Goal: Book appointment/travel/reservation

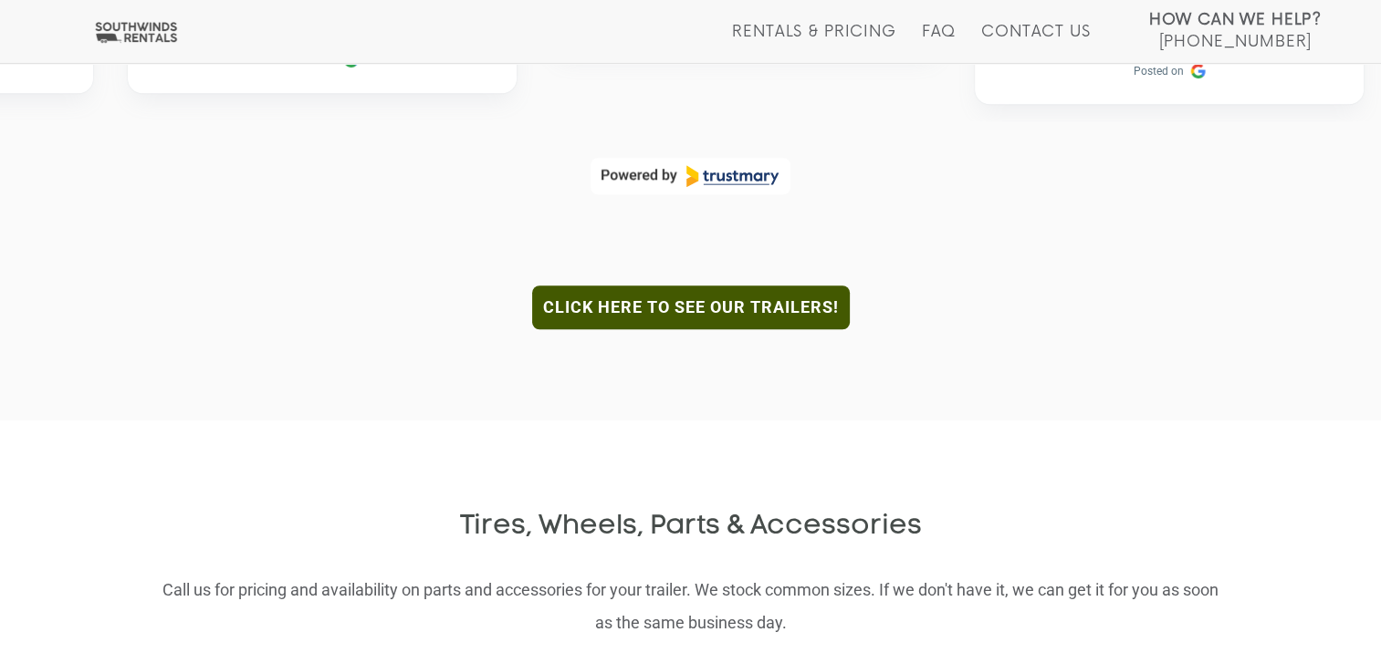
scroll to position [1643, 0]
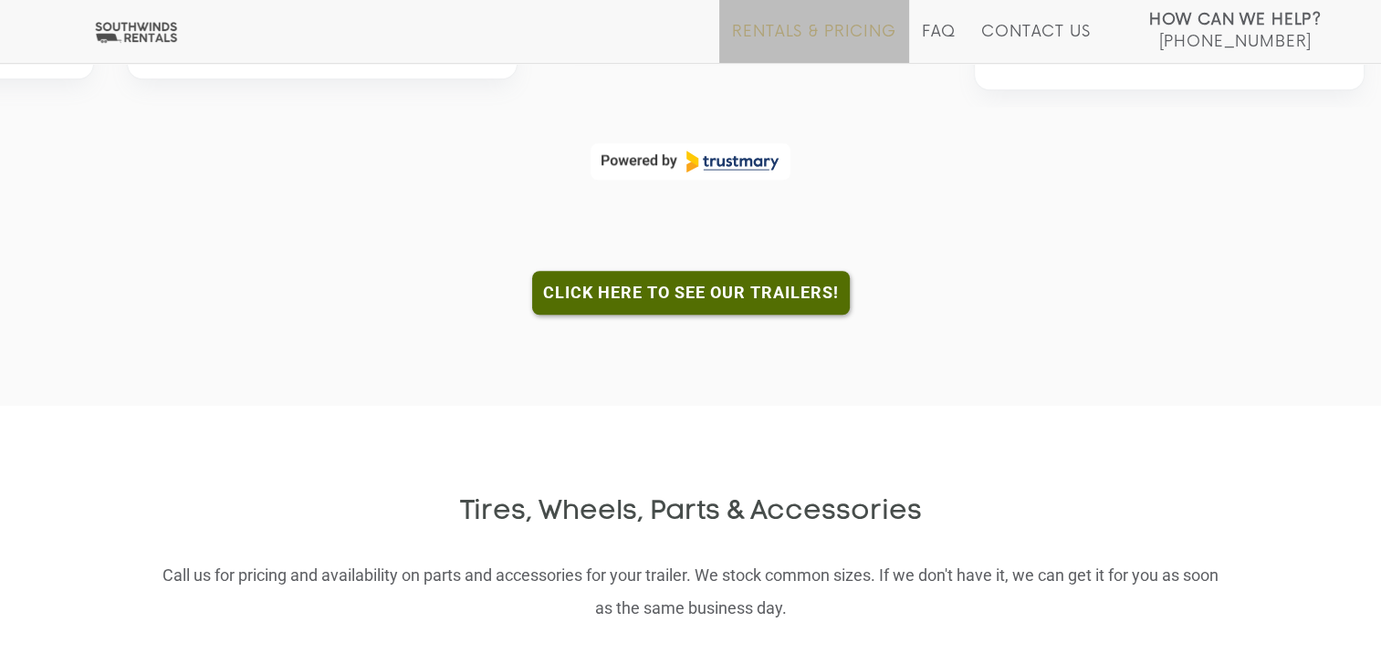
click at [790, 36] on link "Rentals & Pricing" at bounding box center [813, 43] width 163 height 40
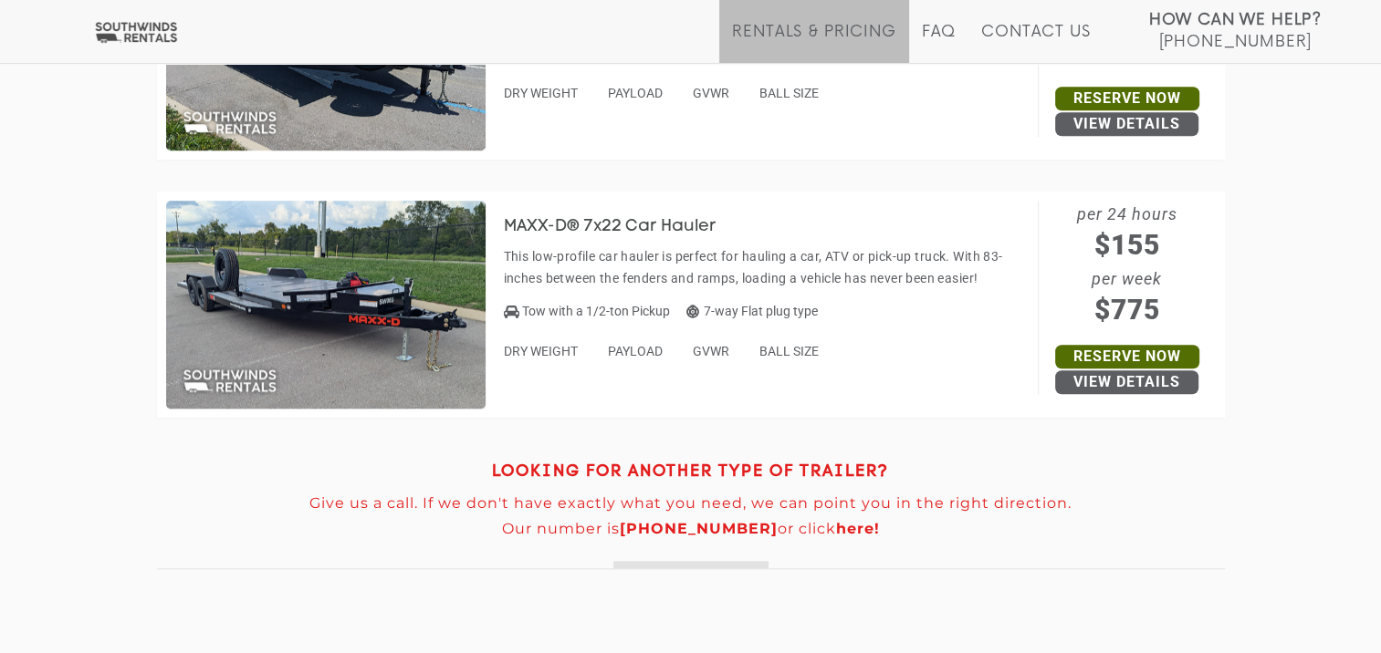
scroll to position [8487, 0]
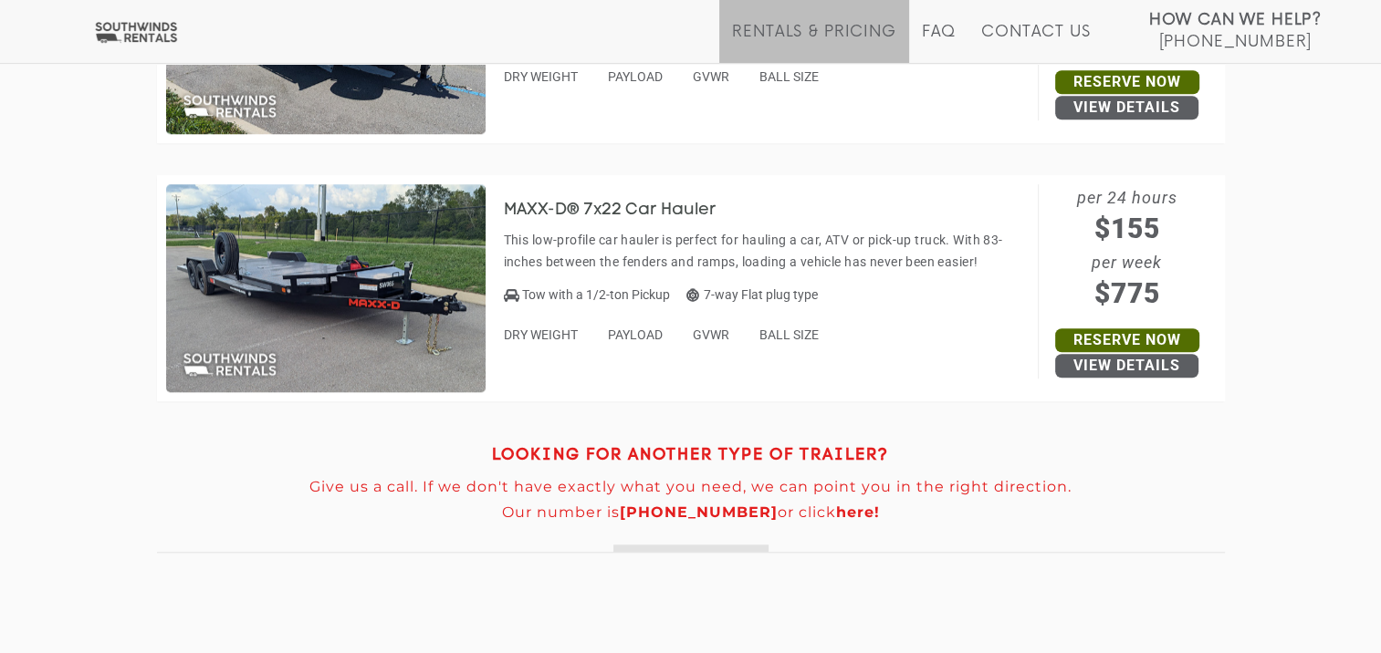
click at [448, 332] on img at bounding box center [325, 288] width 319 height 208
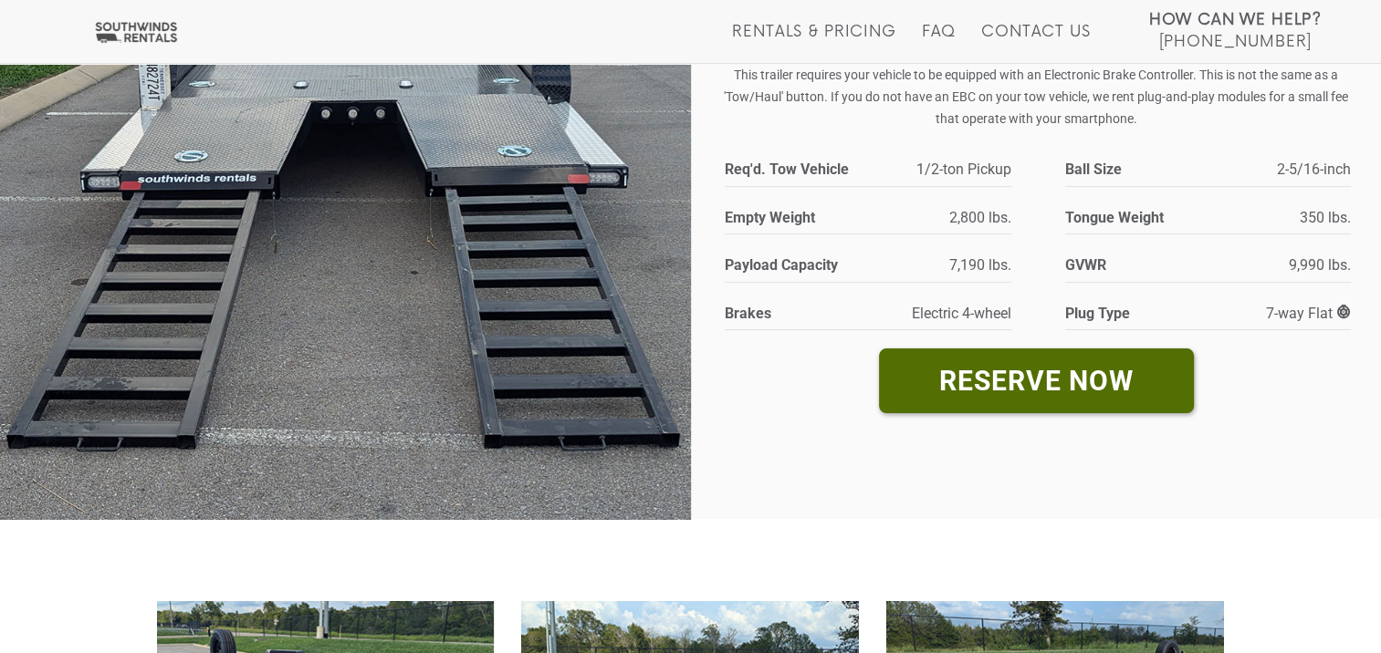
scroll to position [365, 0]
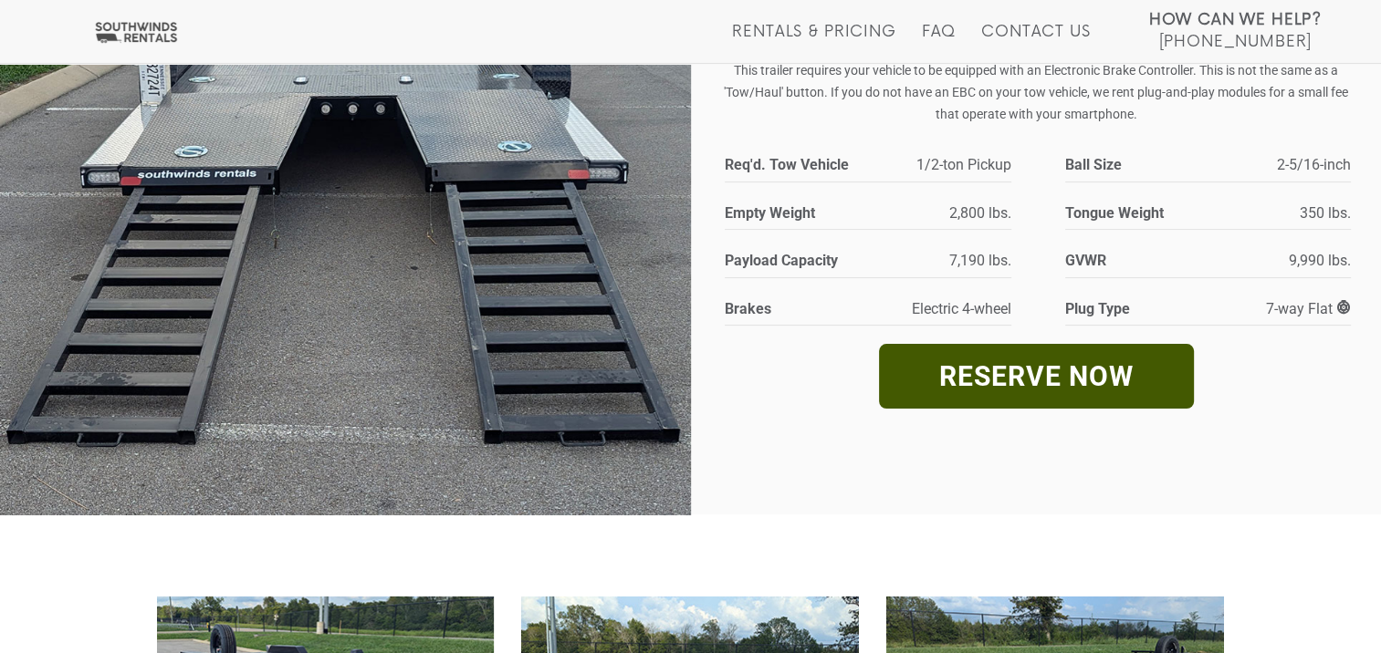
click at [987, 388] on link "RESERVE NOW" at bounding box center [1036, 376] width 315 height 65
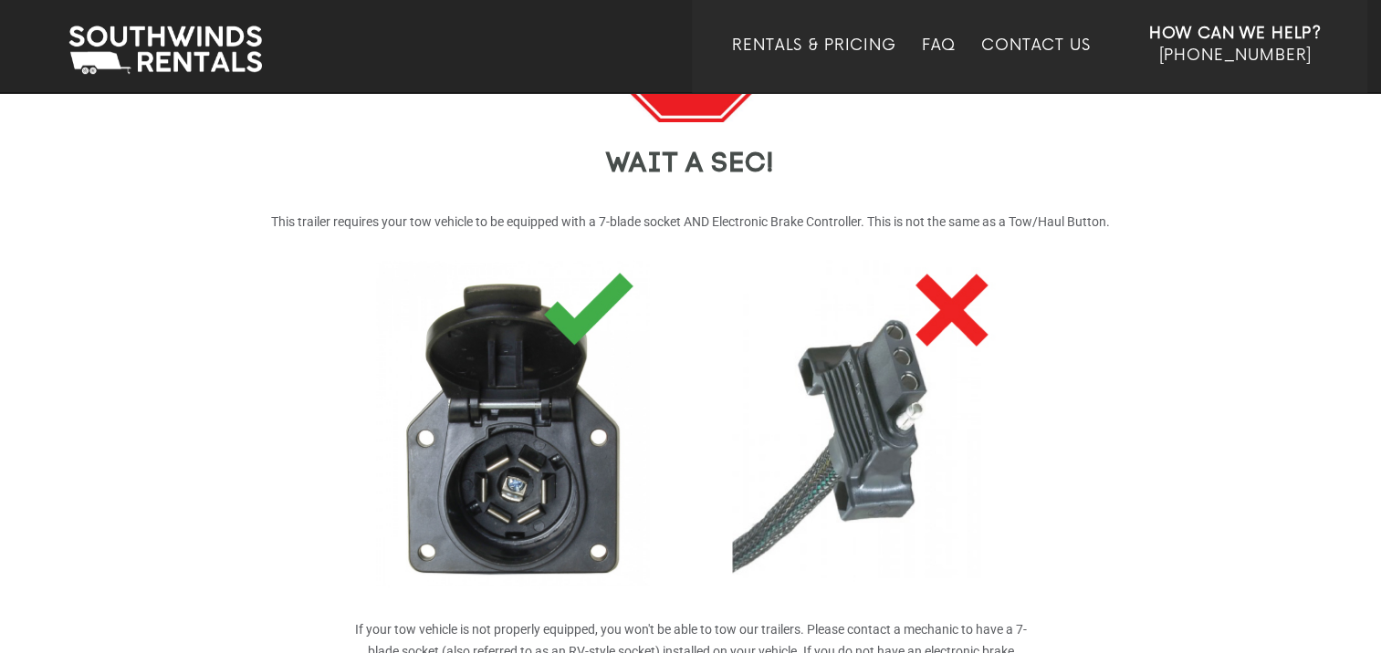
scroll to position [456, 0]
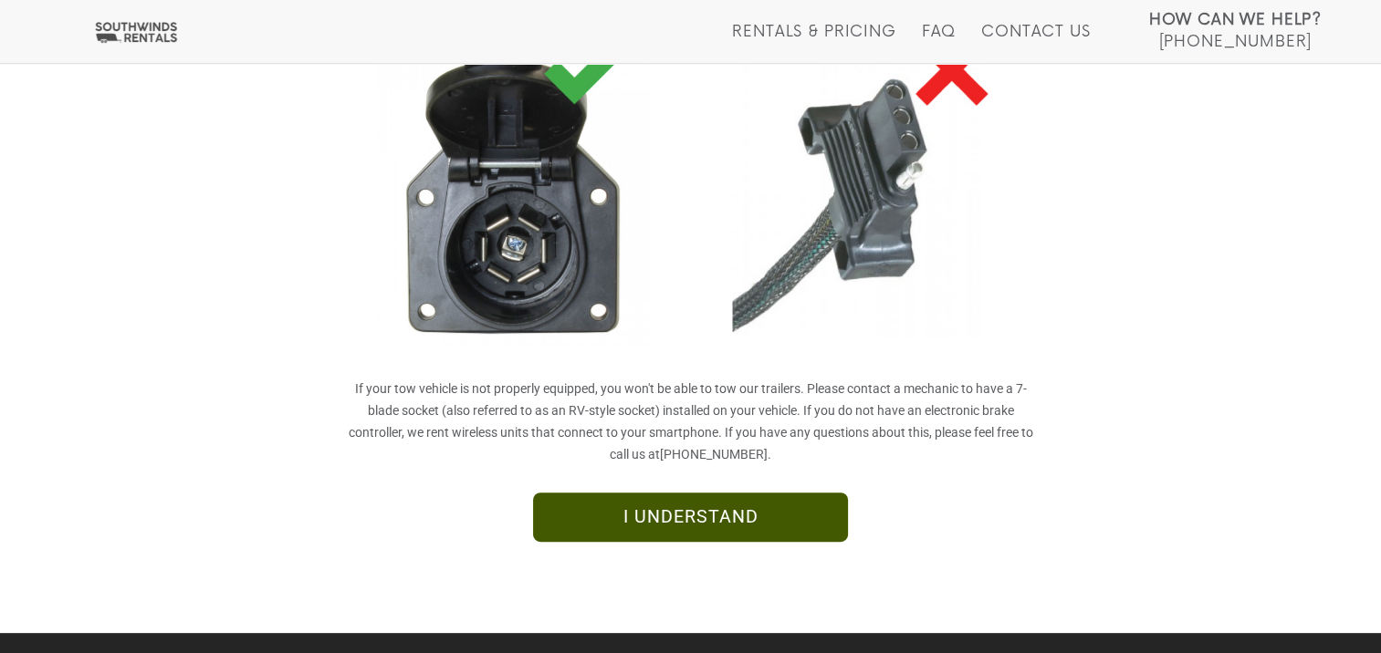
click at [732, 523] on link "I UNDERSTAND" at bounding box center [690, 517] width 315 height 49
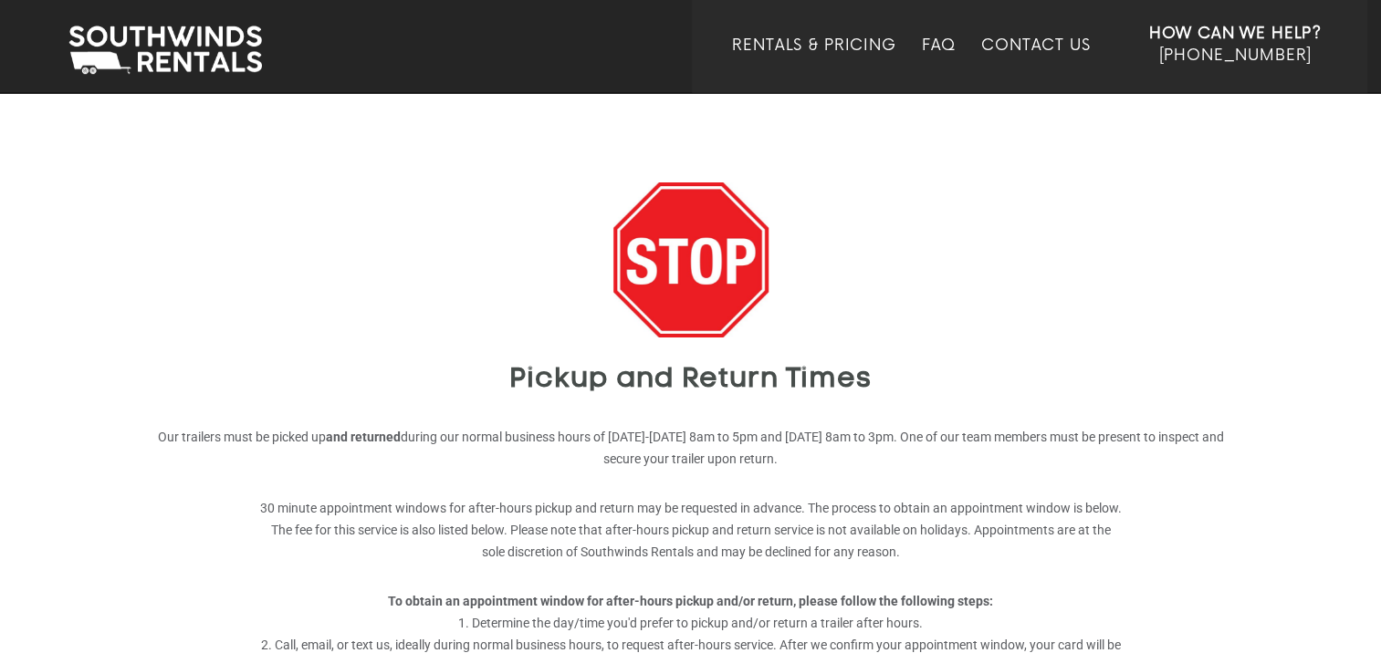
scroll to position [528, 0]
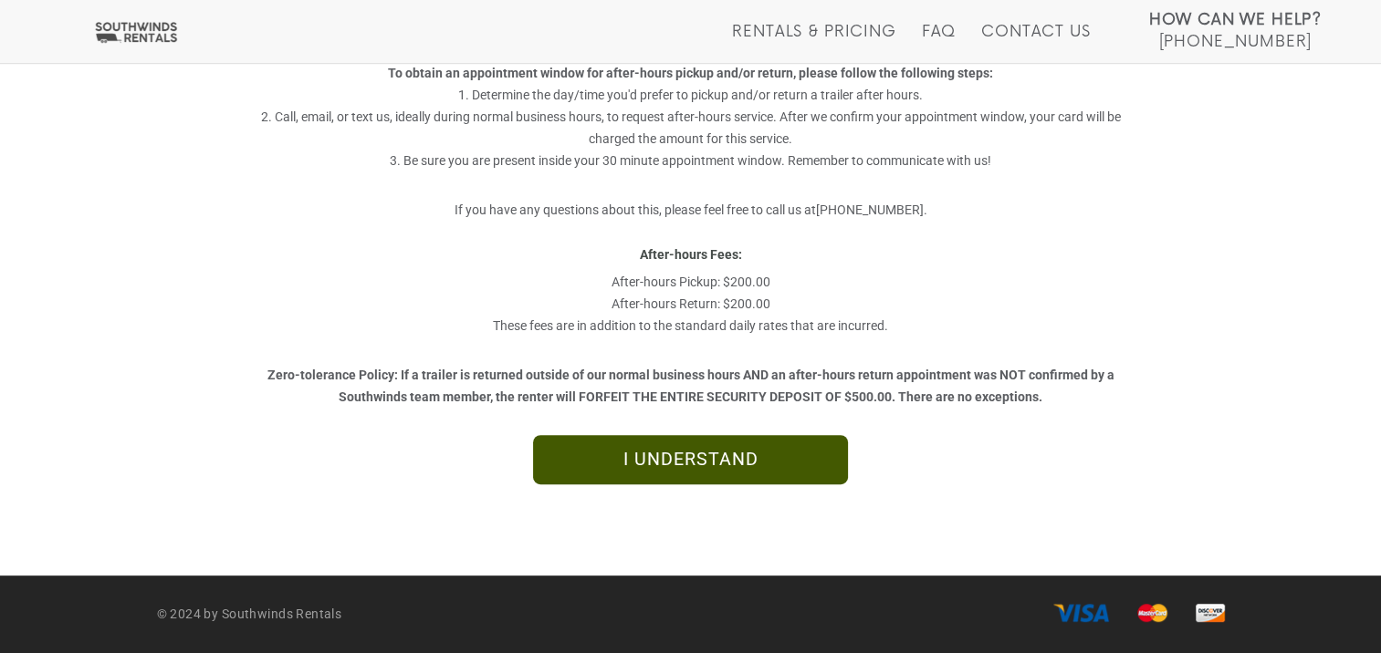
click at [735, 460] on link "I UNDERSTAND" at bounding box center [690, 459] width 315 height 49
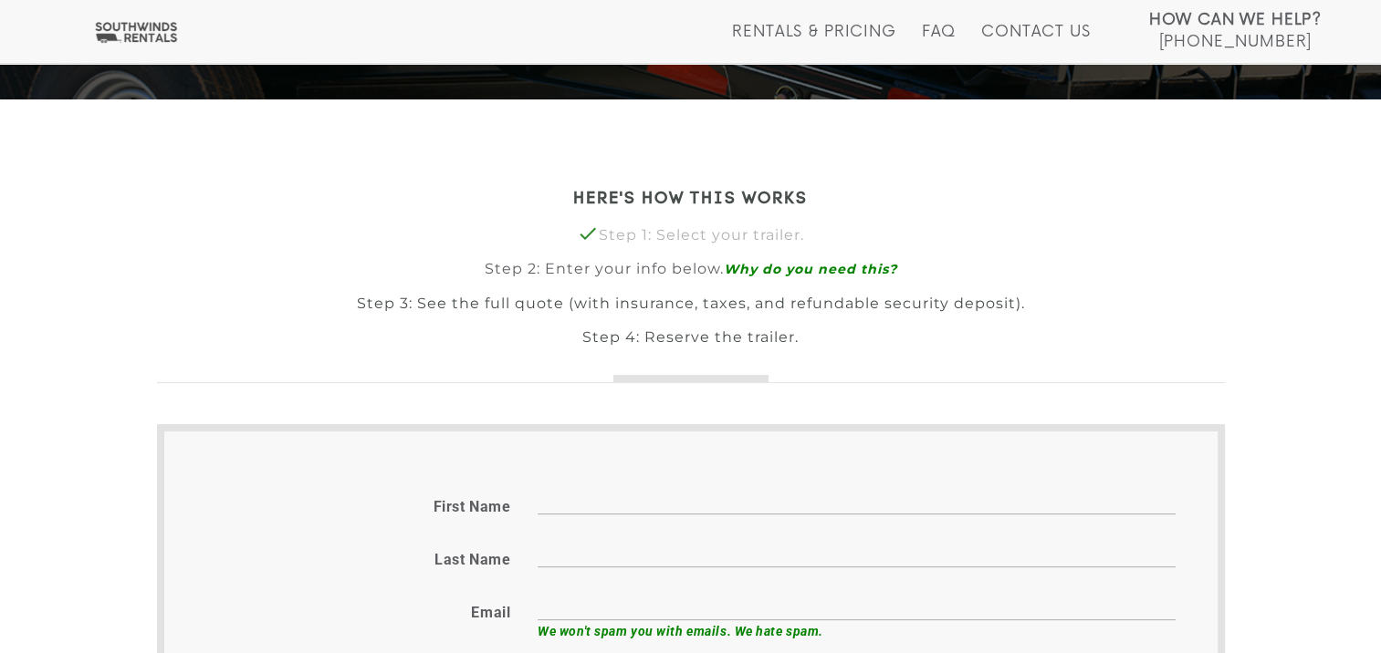
scroll to position [316, 0]
